Goal: Task Accomplishment & Management: Manage account settings

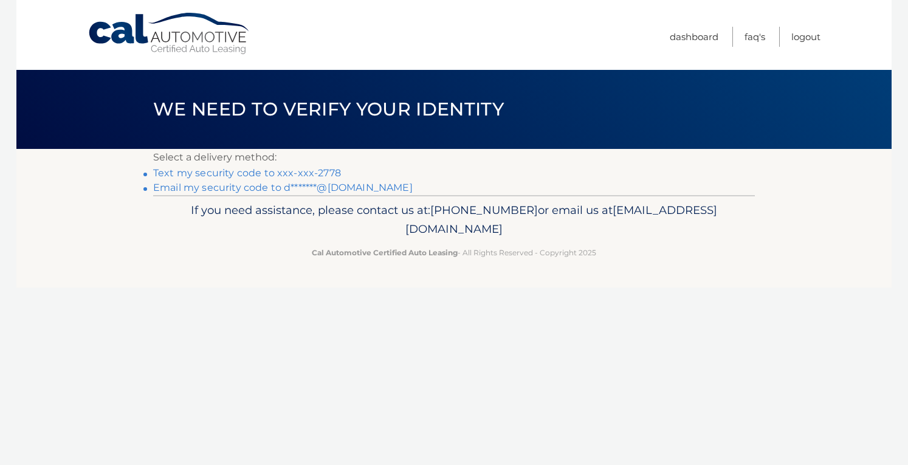
click at [245, 171] on link "Text my security code to xxx-xxx-2778" at bounding box center [247, 173] width 188 height 12
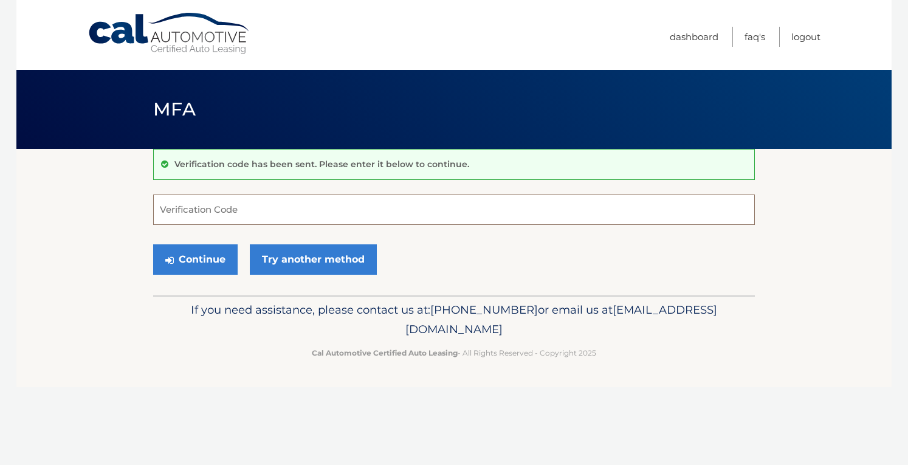
click at [237, 207] on input "Verification Code" at bounding box center [454, 210] width 602 height 30
type input "827397"
click at [204, 261] on button "Continue" at bounding box center [195, 259] width 85 height 30
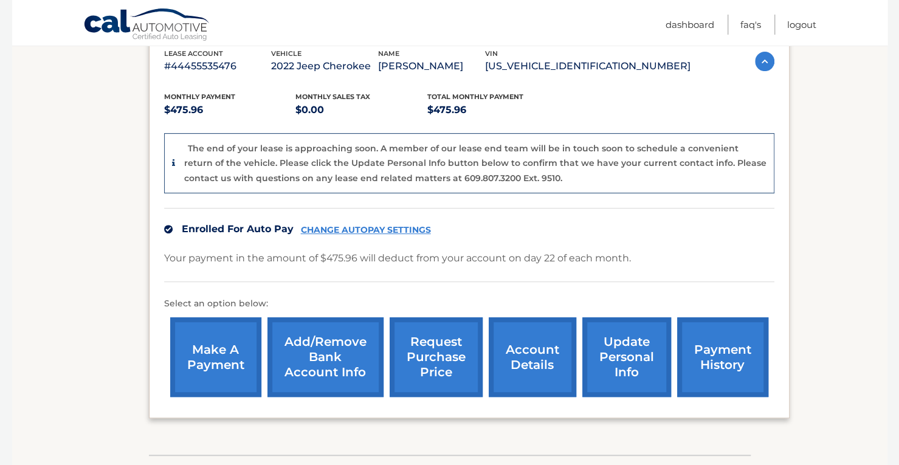
scroll to position [238, 0]
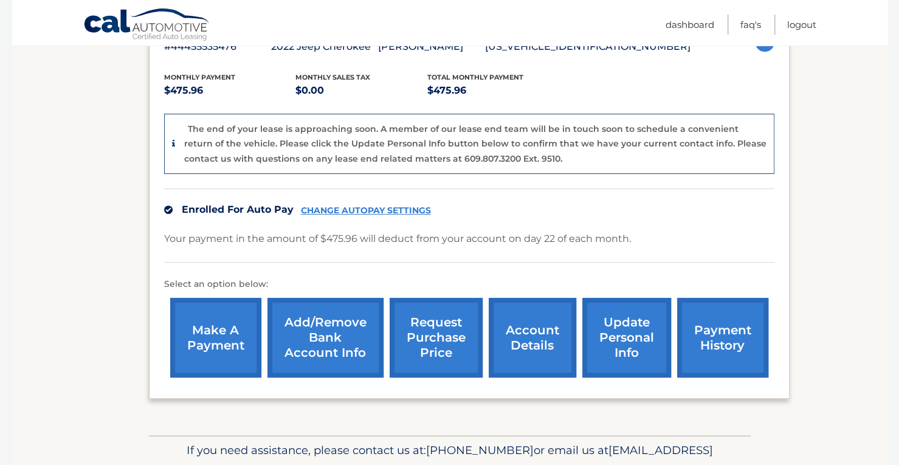
click at [401, 209] on link "CHANGE AUTOPAY SETTINGS" at bounding box center [366, 211] width 130 height 10
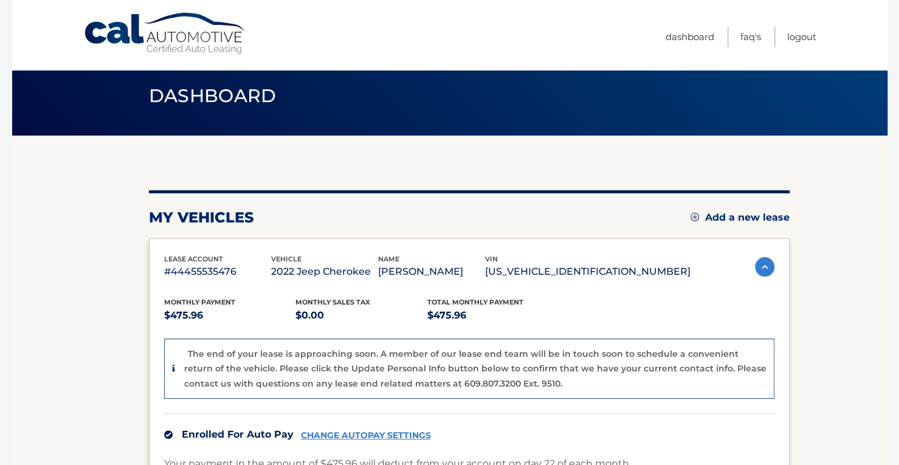
scroll to position [0, 0]
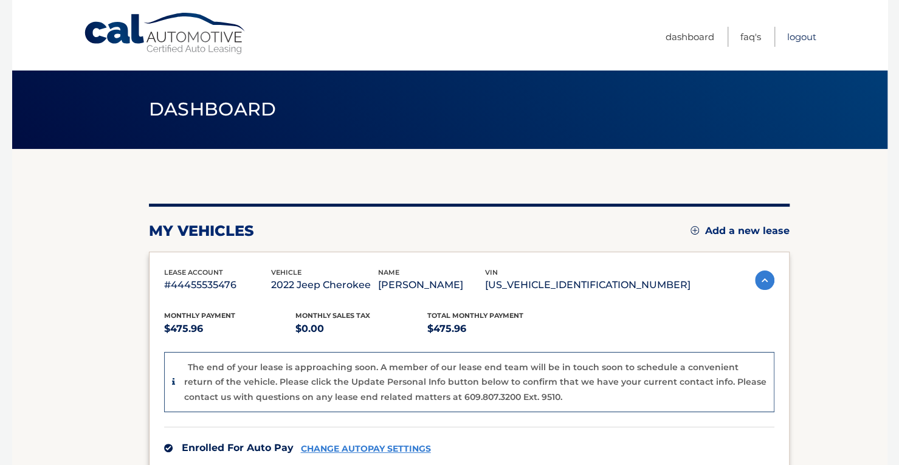
click at [794, 33] on link "Logout" at bounding box center [801, 37] width 29 height 20
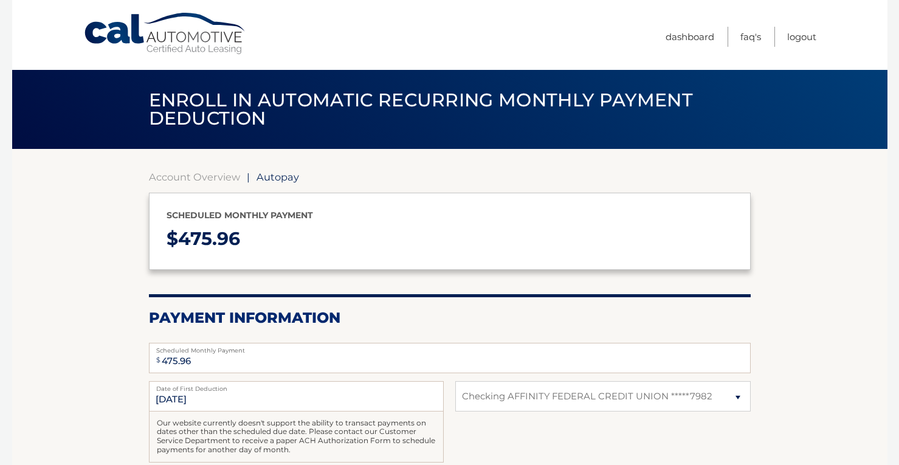
select select "ZmVkYTYzM2UtNWJiYy00MGVkLTgwZmMtM2U4YWJhNjc3ZGQ5"
